Goal: Contribute content

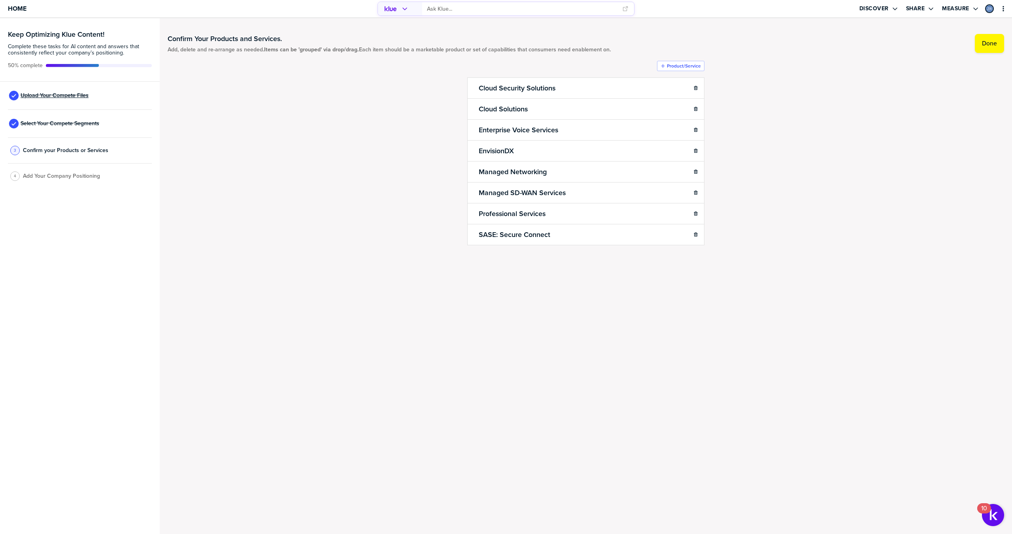
click at [38, 94] on span "Upload Your Compete Files" at bounding box center [55, 95] width 68 height 6
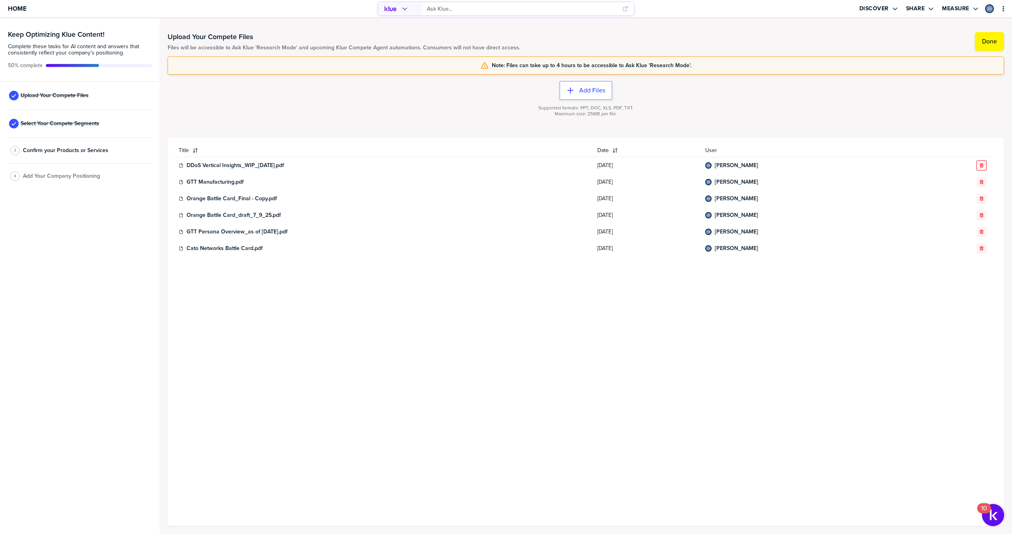
click at [980, 165] on icon "button" at bounding box center [981, 165] width 4 height 4
click at [980, 180] on icon "button" at bounding box center [981, 182] width 4 height 4
click at [980, 165] on icon "button" at bounding box center [981, 165] width 5 height 5
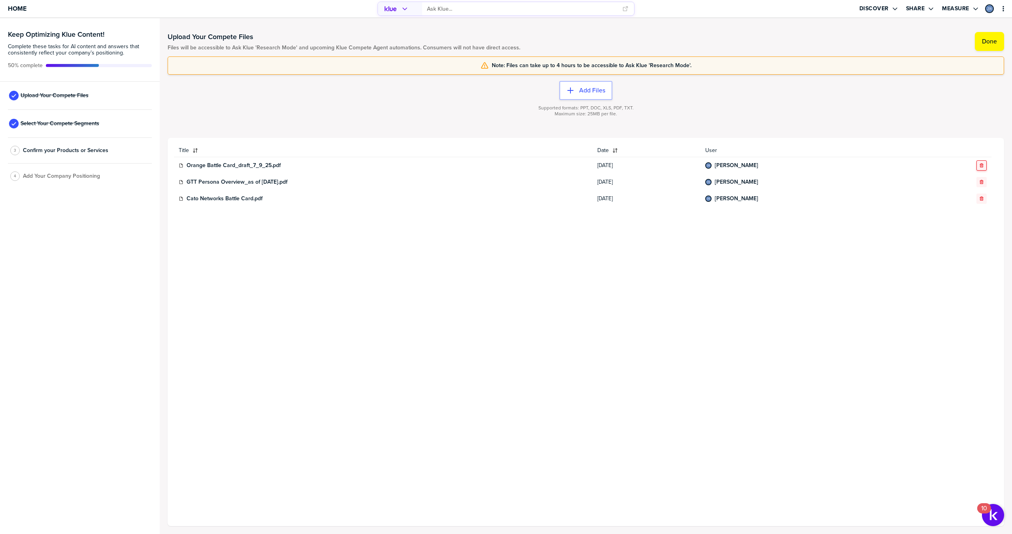
click at [980, 179] on button "button" at bounding box center [981, 182] width 10 height 10
click at [980, 165] on icon "button" at bounding box center [981, 165] width 5 height 5
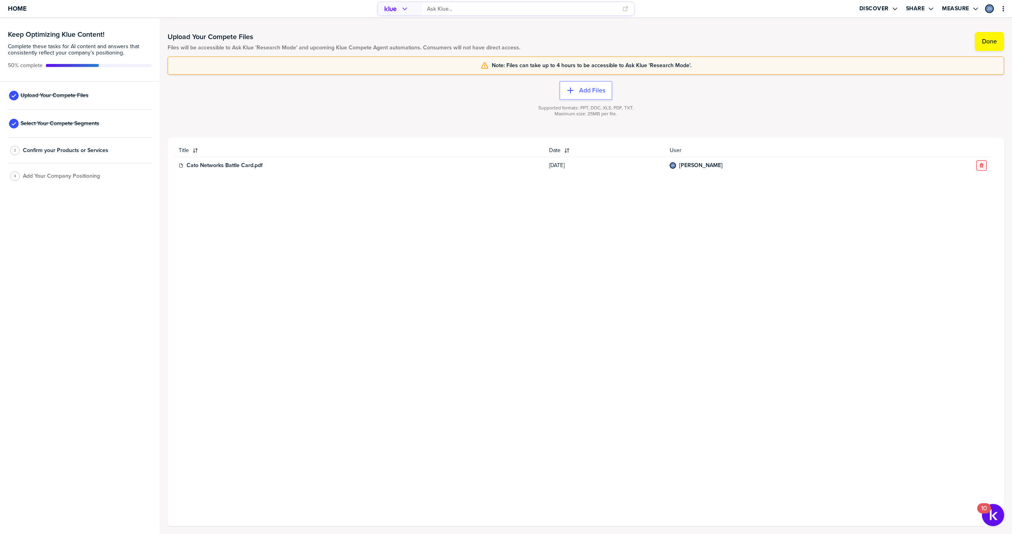
click at [980, 164] on icon "button" at bounding box center [981, 165] width 4 height 4
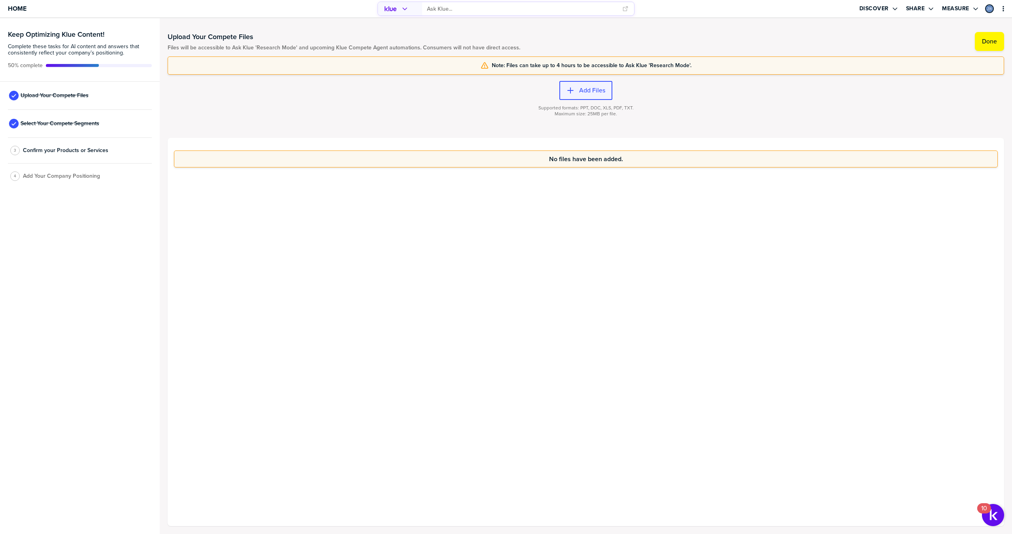
click at [590, 89] on label "Add Files" at bounding box center [592, 91] width 26 height 8
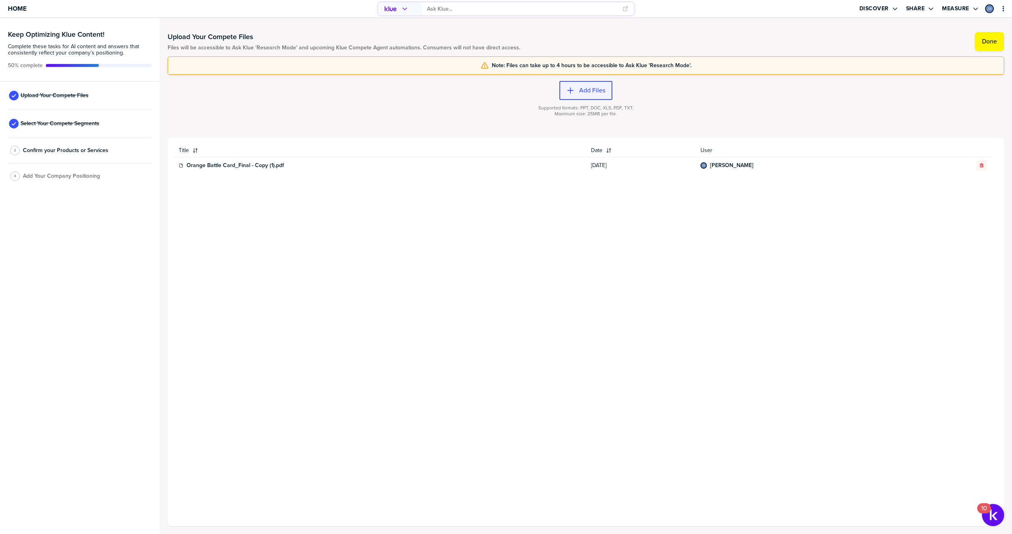
click at [585, 89] on label "Add Files" at bounding box center [592, 91] width 26 height 8
click at [572, 94] on button "Add Files" at bounding box center [585, 90] width 53 height 19
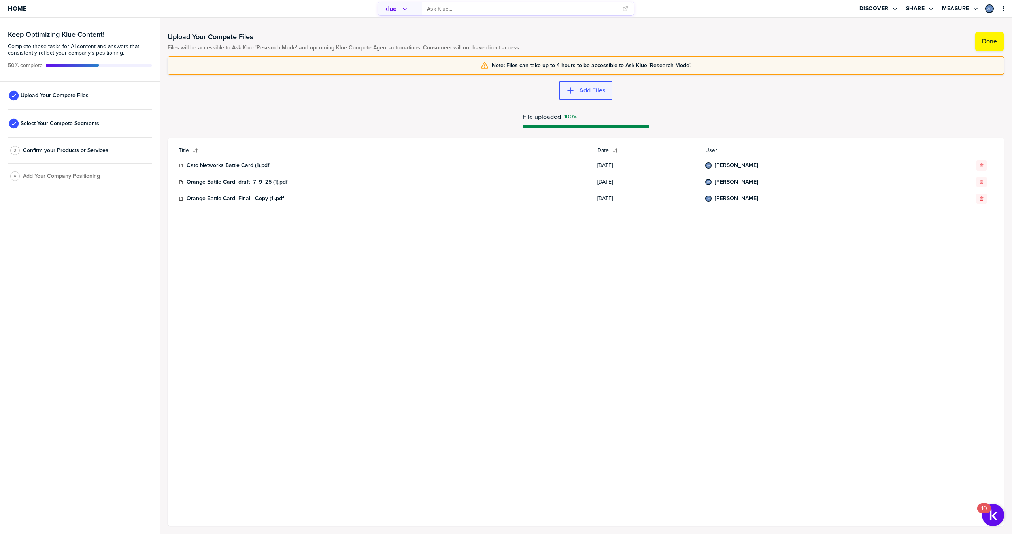
click at [579, 92] on label "Add Files" at bounding box center [592, 91] width 26 height 8
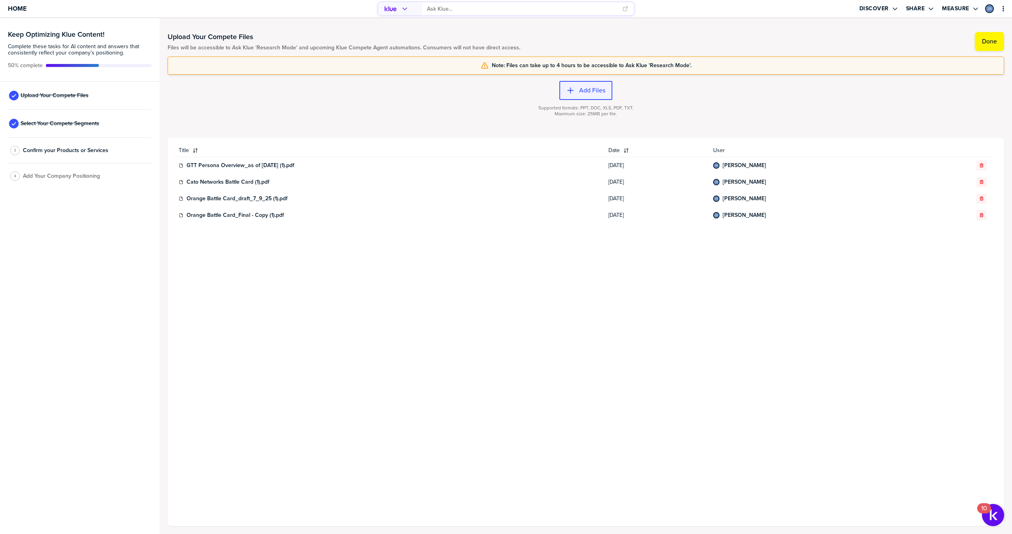
click at [591, 90] on label "Add Files" at bounding box center [592, 91] width 26 height 8
click at [580, 89] on label "Add Files" at bounding box center [592, 91] width 26 height 8
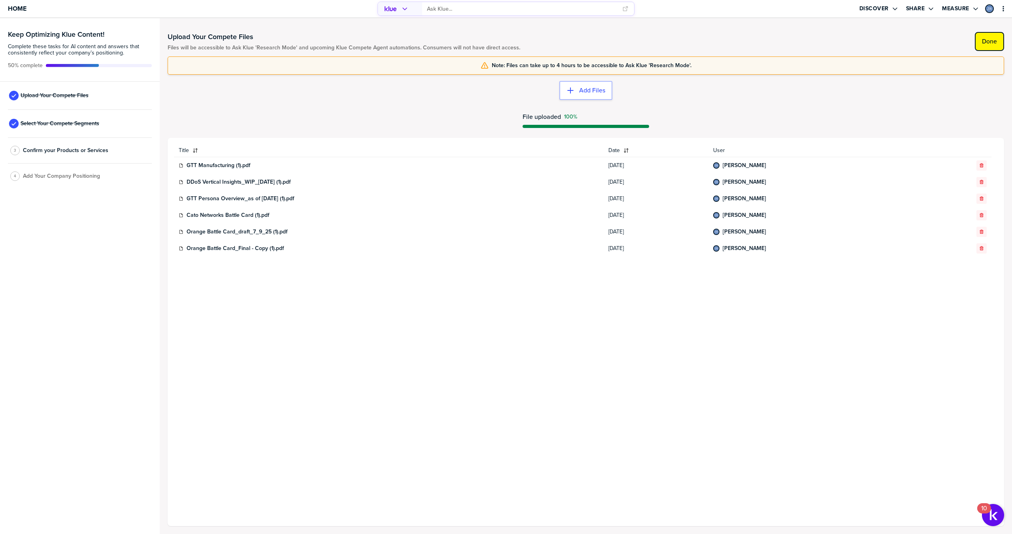
click at [992, 36] on button "Done" at bounding box center [988, 41] width 29 height 19
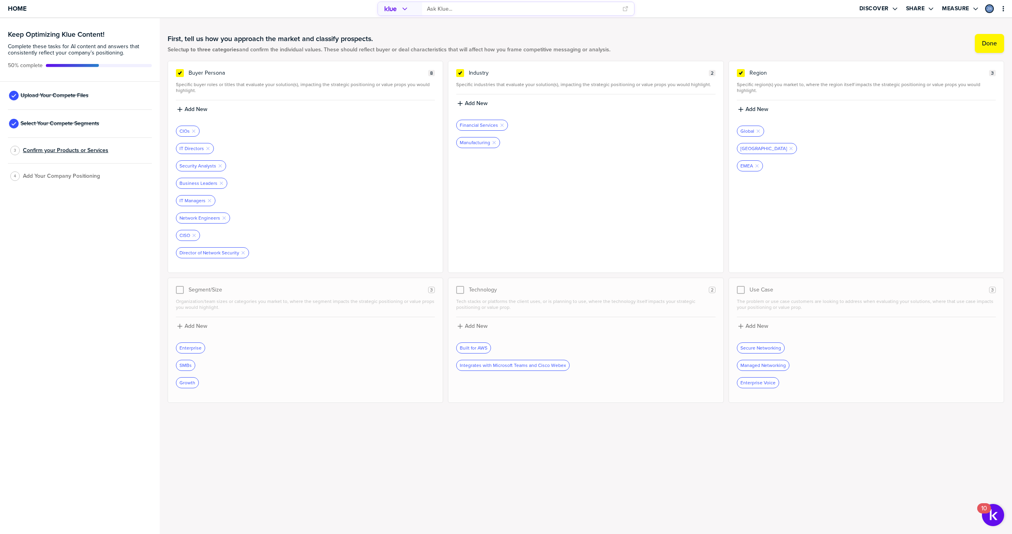
click at [85, 149] on span "Confirm your Products or Services" at bounding box center [65, 150] width 85 height 6
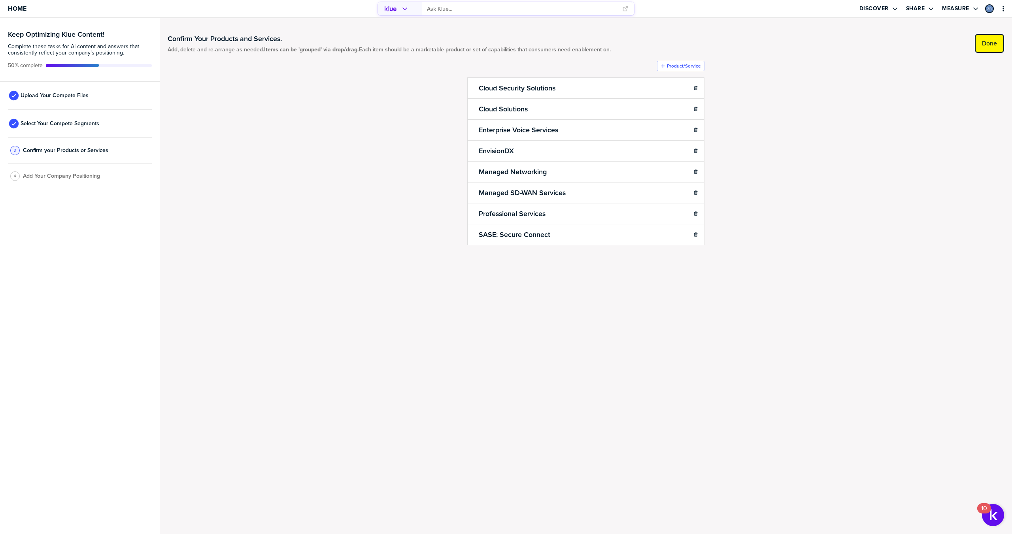
click at [989, 38] on button "Done" at bounding box center [988, 43] width 29 height 19
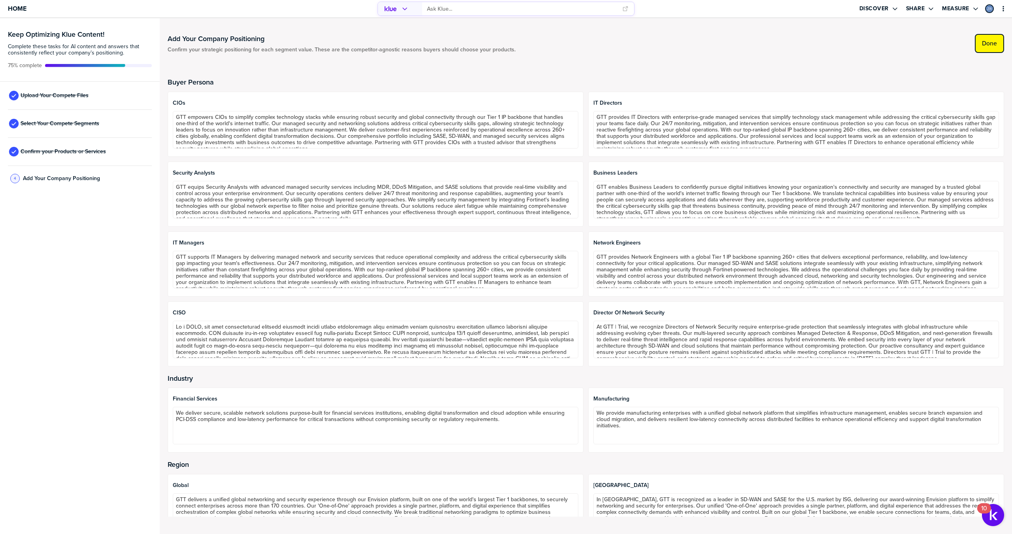
click at [995, 40] on label "Done" at bounding box center [989, 44] width 15 height 8
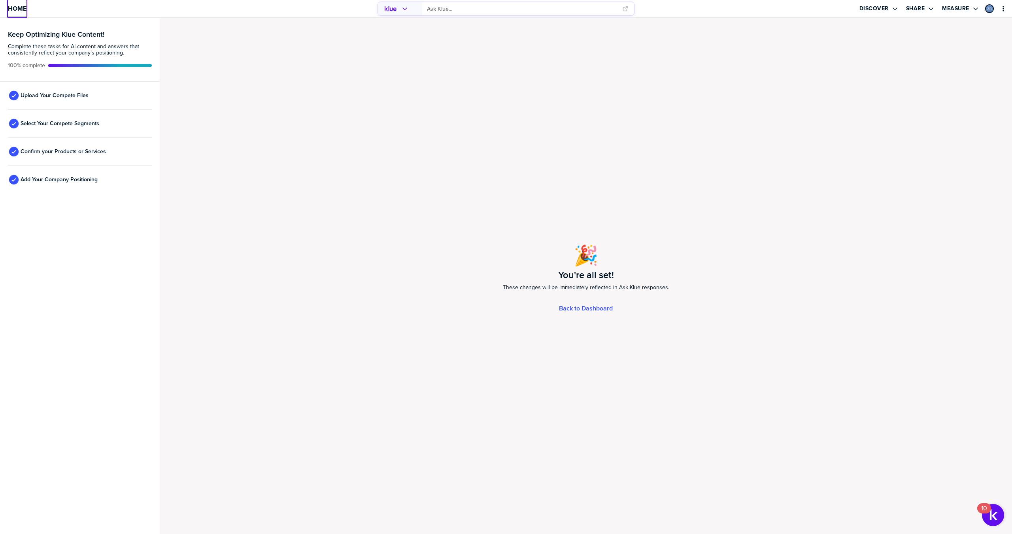
click at [19, 9] on span "Home" at bounding box center [17, 8] width 19 height 7
